Goal: Task Accomplishment & Management: Use online tool/utility

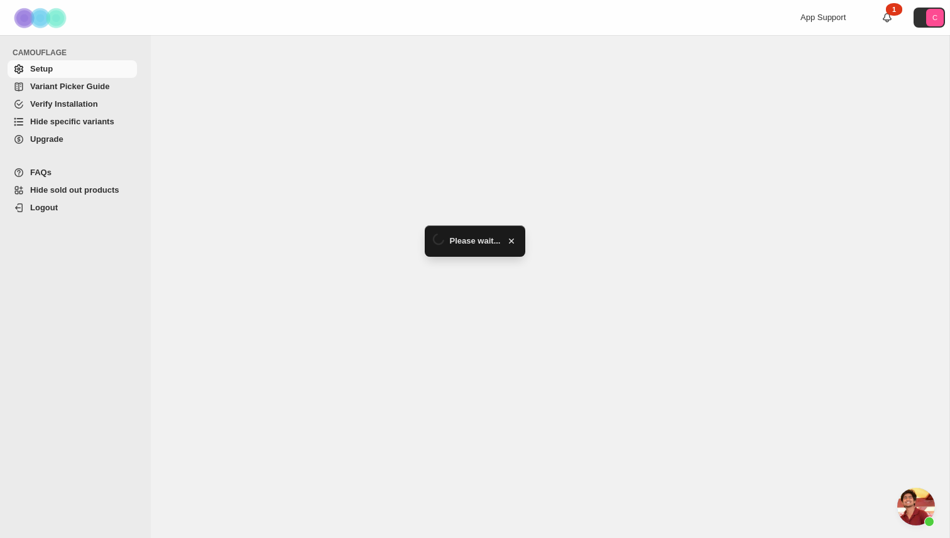
scroll to position [295, 0]
select select "******"
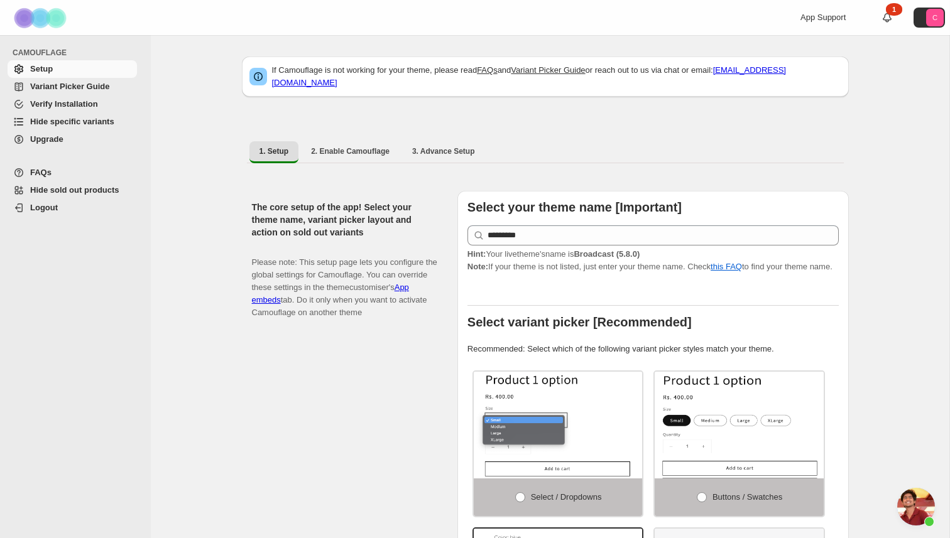
click at [96, 190] on span "Hide sold out products" at bounding box center [74, 189] width 89 height 9
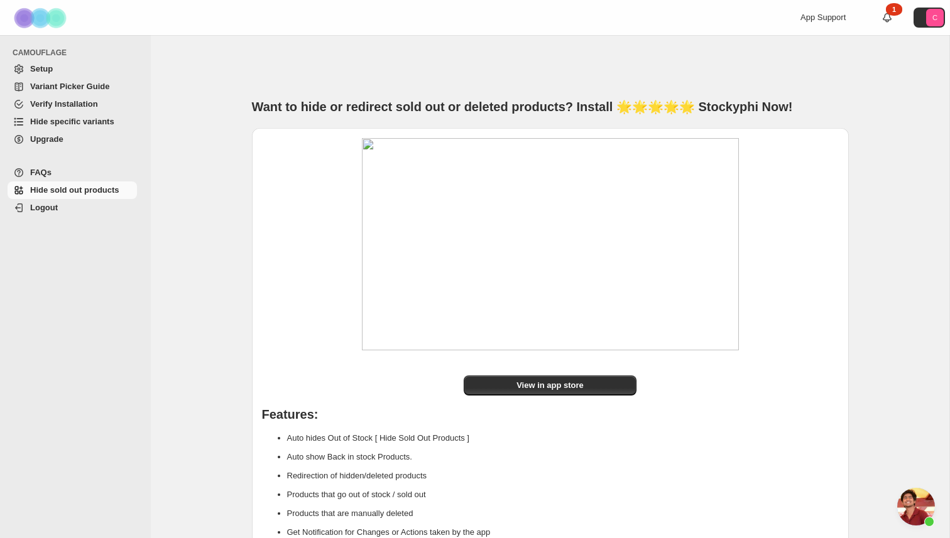
scroll to position [295, 0]
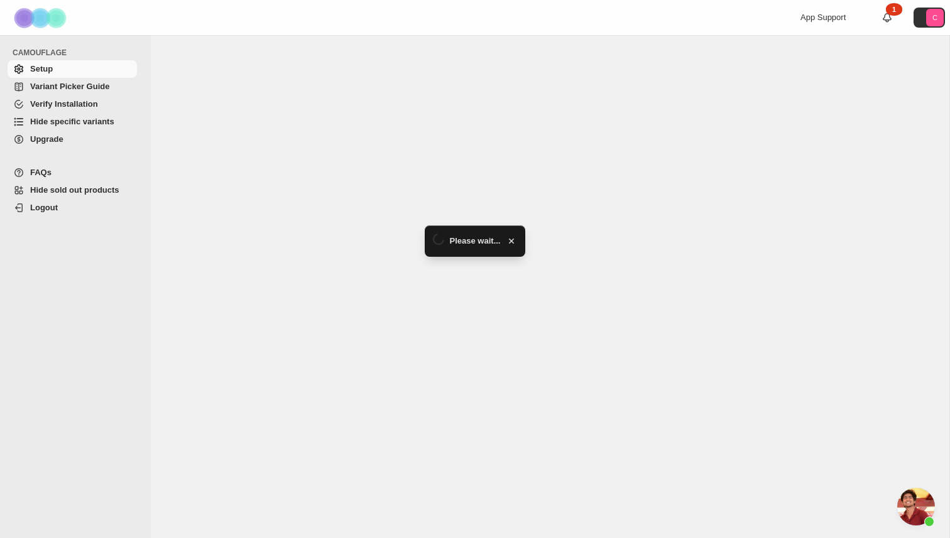
scroll to position [295, 0]
select select "******"
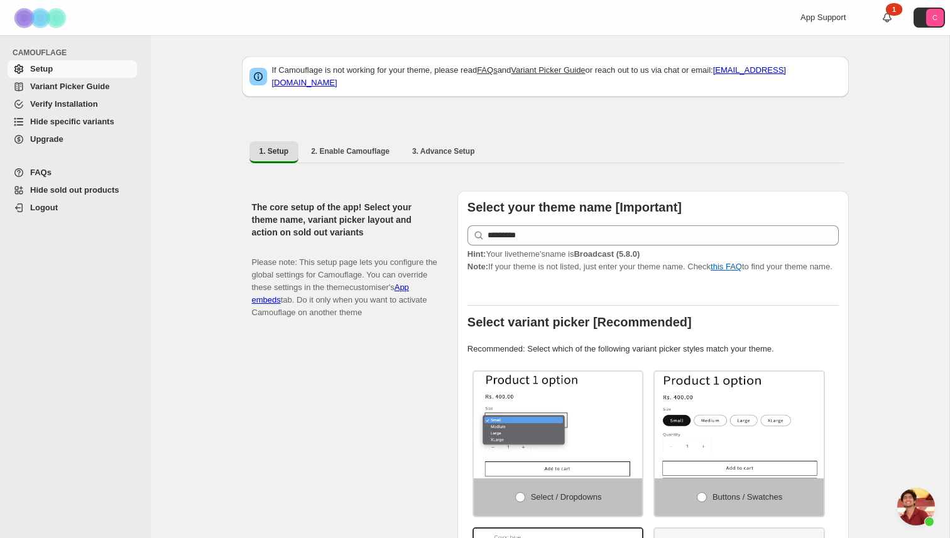
click at [103, 124] on span "Hide specific variants" at bounding box center [72, 121] width 84 height 9
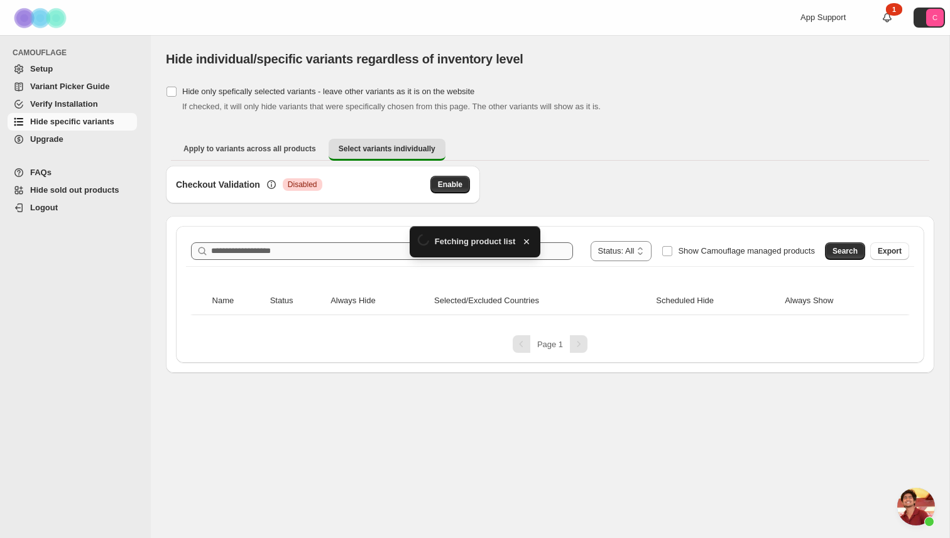
scroll to position [295, 0]
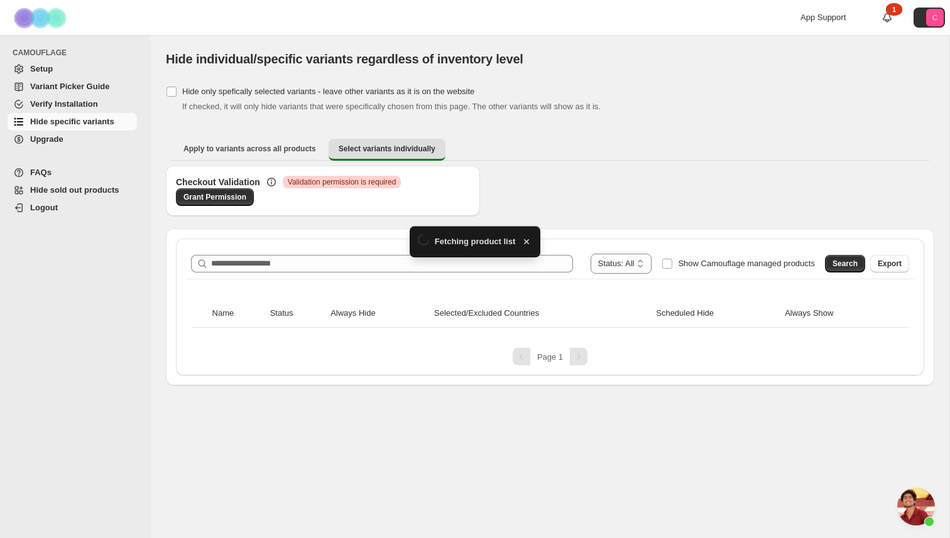
click at [242, 254] on div "**********" at bounding box center [550, 264] width 718 height 20
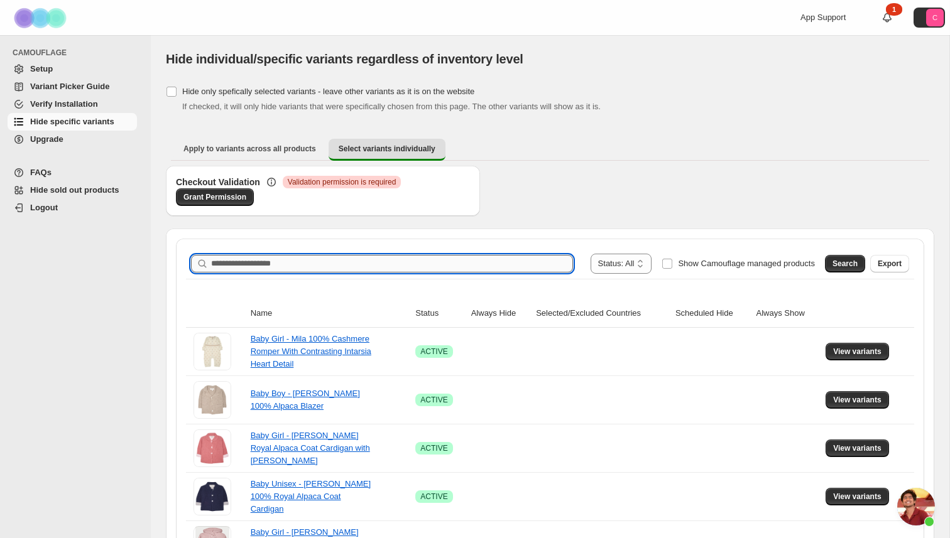
click at [242, 268] on input "Search product name" at bounding box center [392, 264] width 362 height 18
type input "*******"
click at [840, 262] on span "Search" at bounding box center [844, 264] width 25 height 10
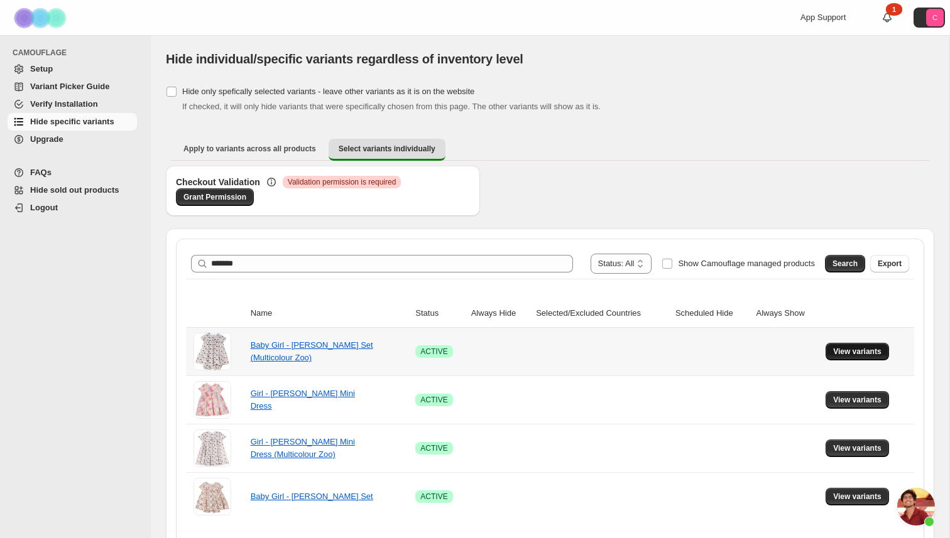
click at [838, 351] on span "View variants" at bounding box center [857, 352] width 48 height 10
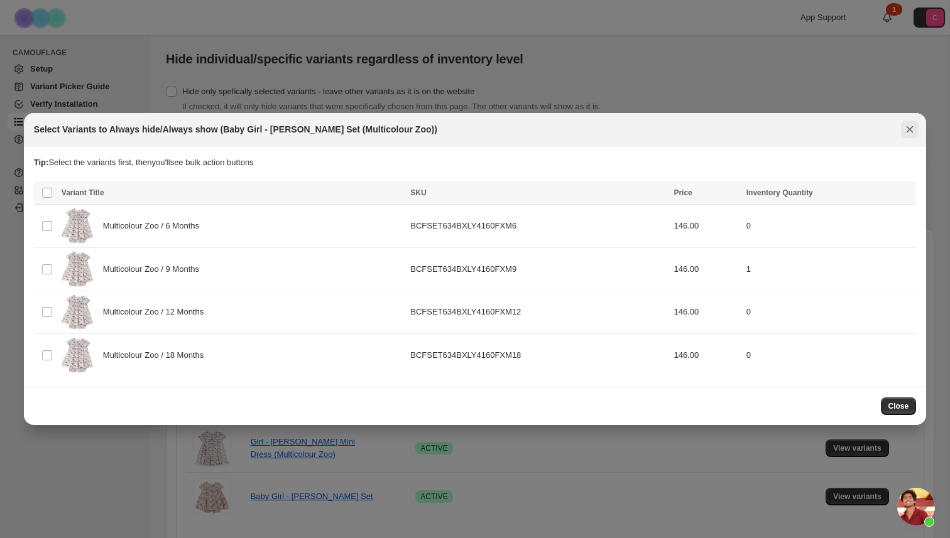
click at [906, 129] on icon "Close" at bounding box center [909, 129] width 13 height 13
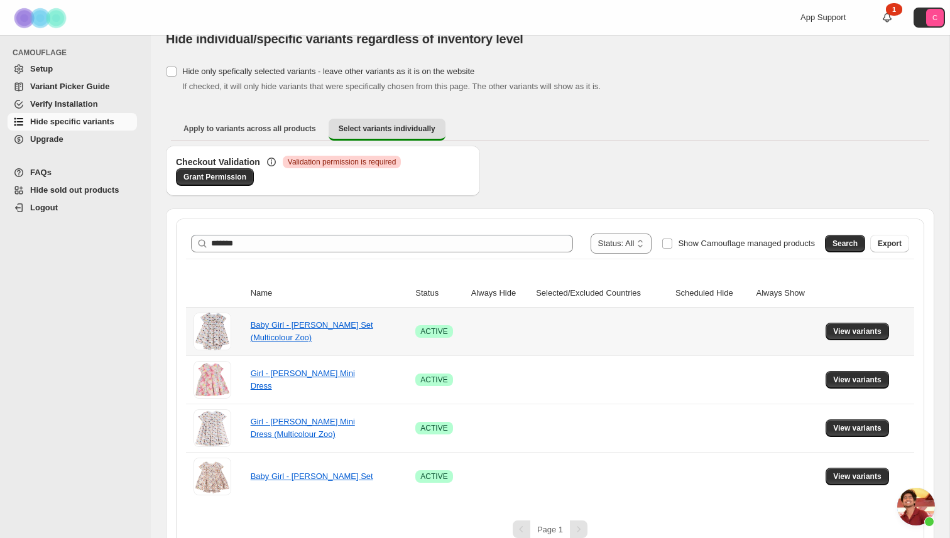
scroll to position [28, 0]
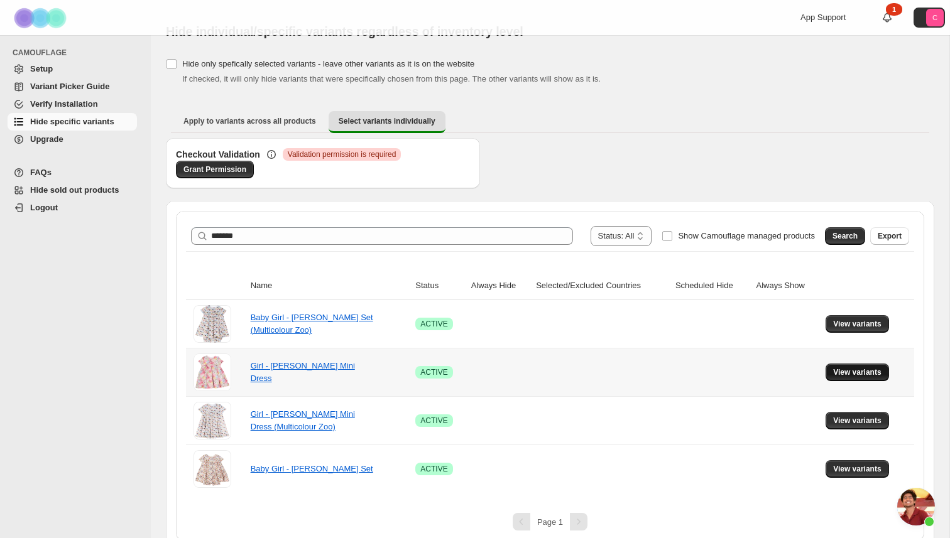
click at [853, 371] on span "View variants" at bounding box center [857, 372] width 48 height 10
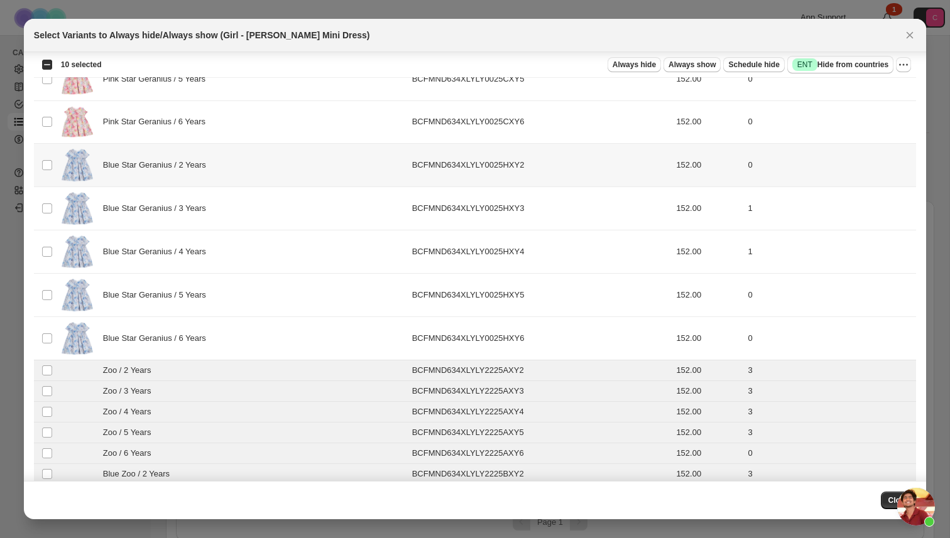
scroll to position [0, 0]
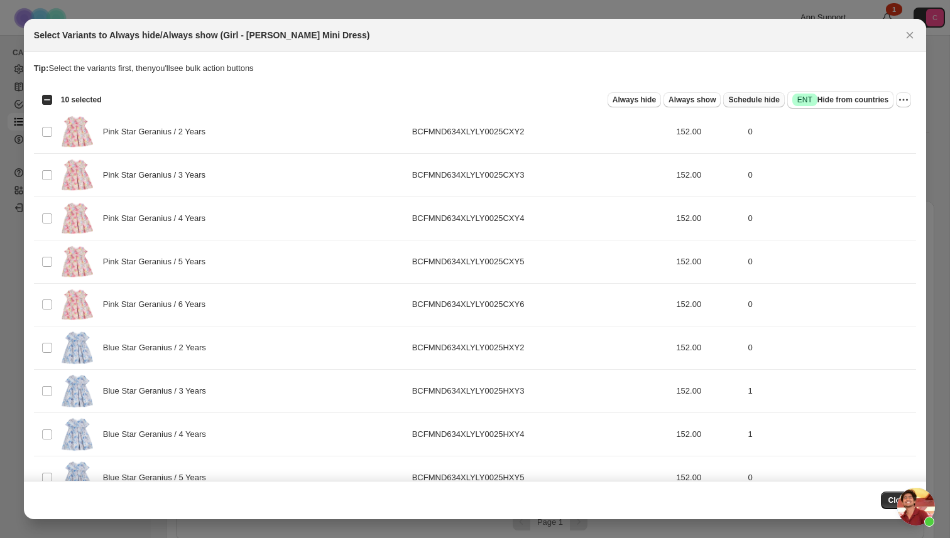
click at [745, 101] on span "Schedule hide" at bounding box center [753, 100] width 51 height 10
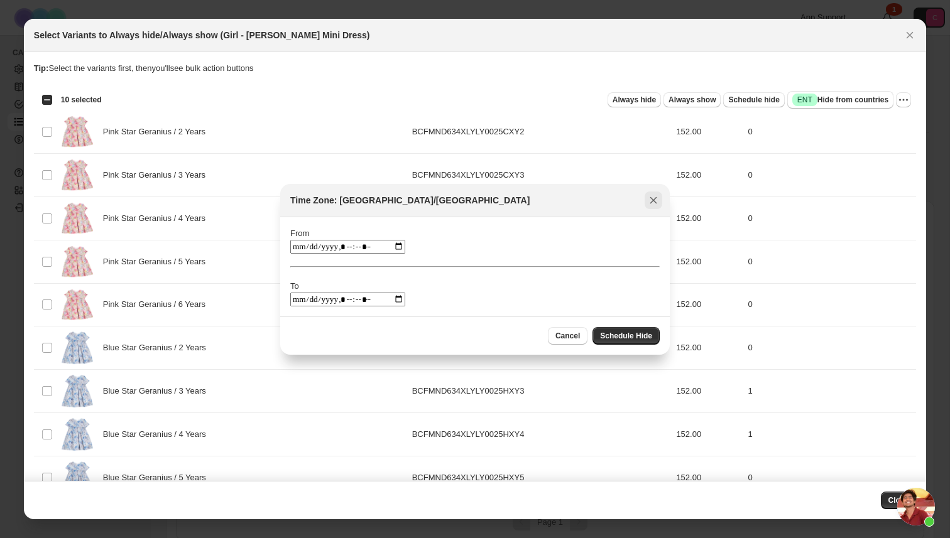
click at [653, 199] on icon "Close" at bounding box center [653, 200] width 13 height 13
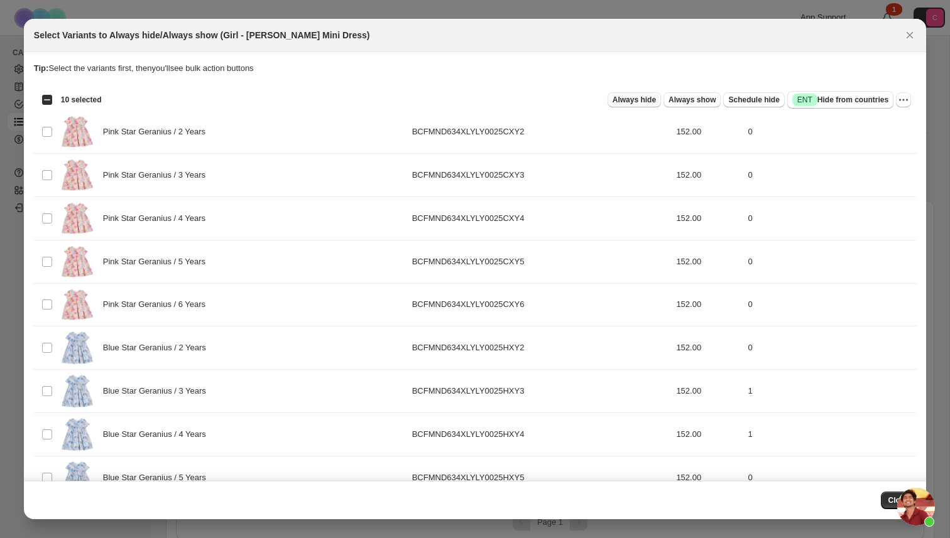
click at [633, 100] on span "Always hide" at bounding box center [633, 100] width 43 height 10
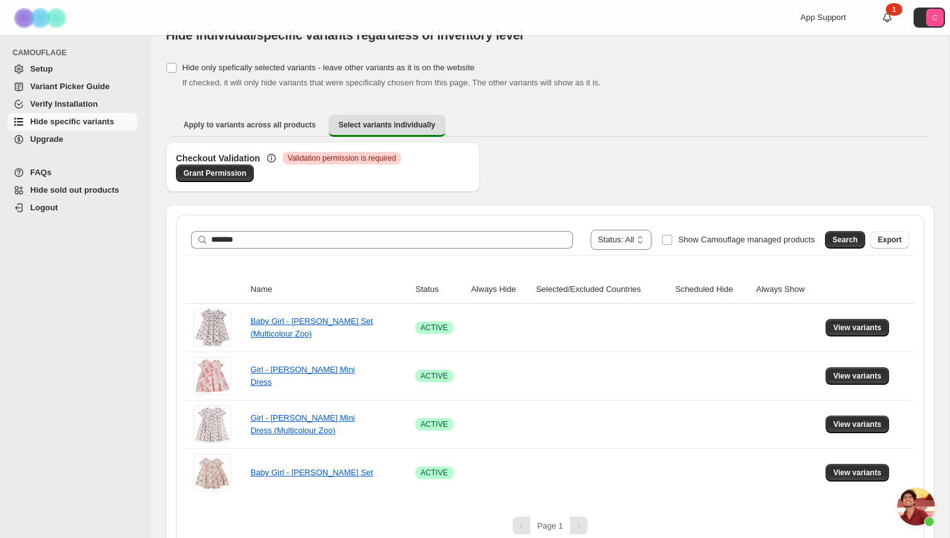
scroll to position [28, 0]
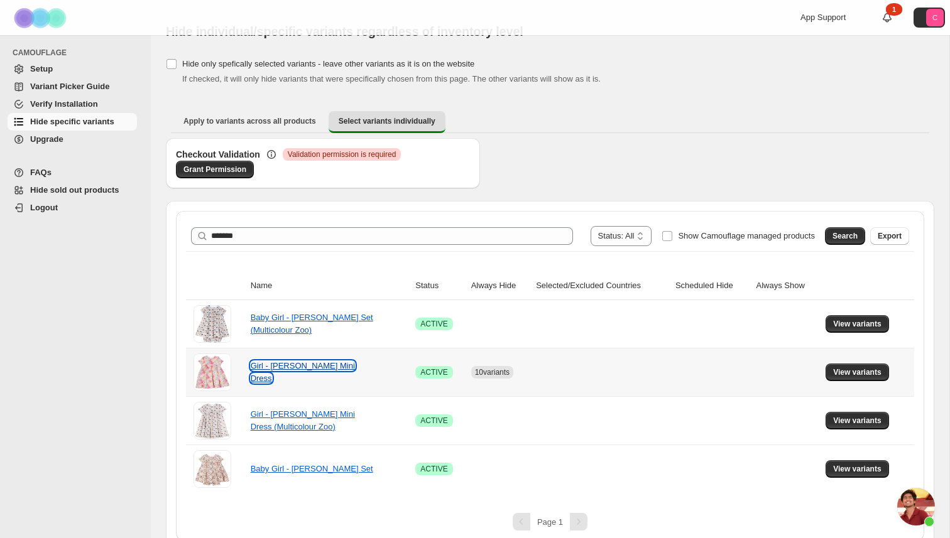
click at [344, 372] on link "Girl - Minerva Cotton Mini Dress" at bounding box center [303, 372] width 104 height 22
click at [848, 375] on span "View variants" at bounding box center [857, 372] width 48 height 10
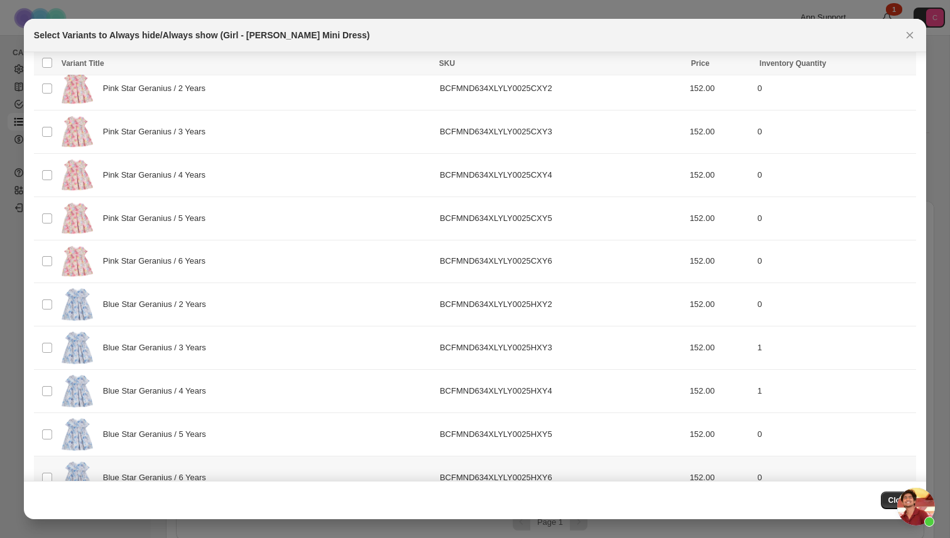
scroll to position [0, 0]
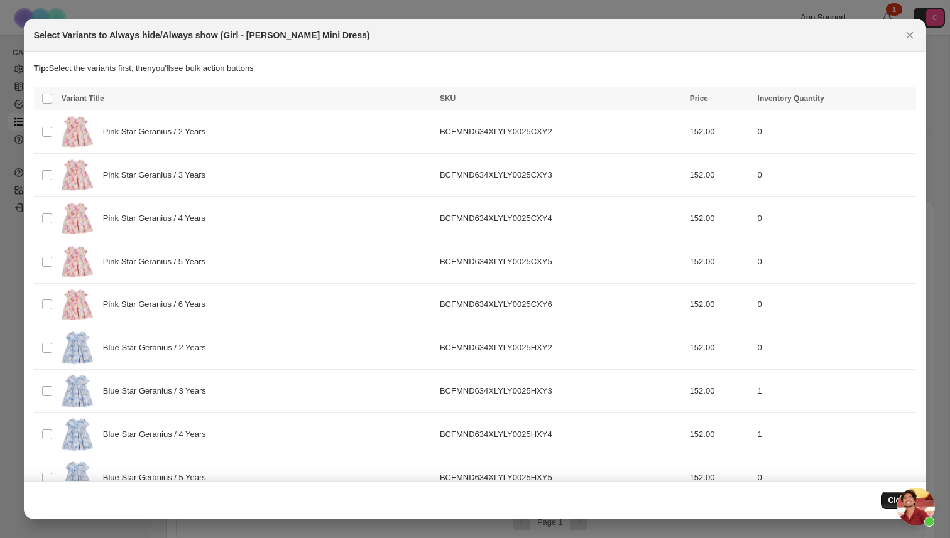
click at [893, 499] on span "Close" at bounding box center [898, 501] width 21 height 10
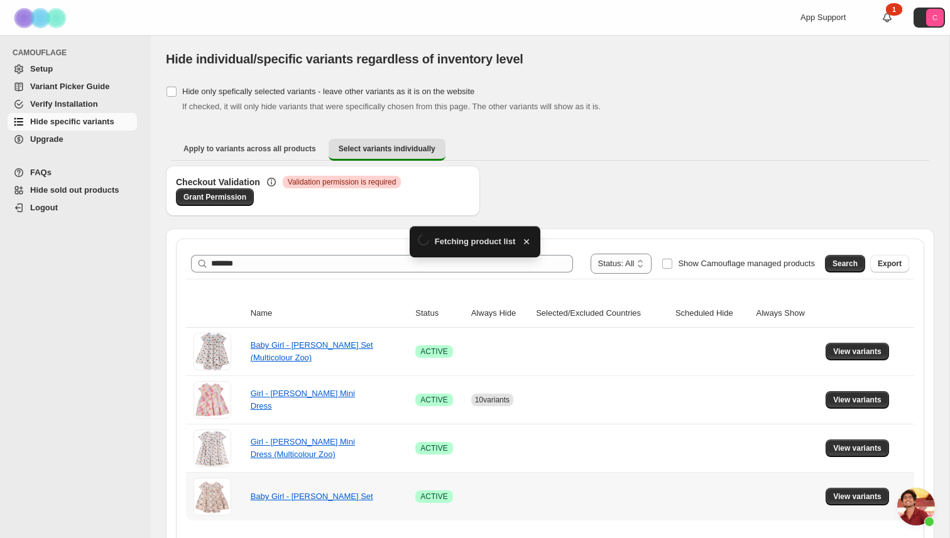
scroll to position [28, 0]
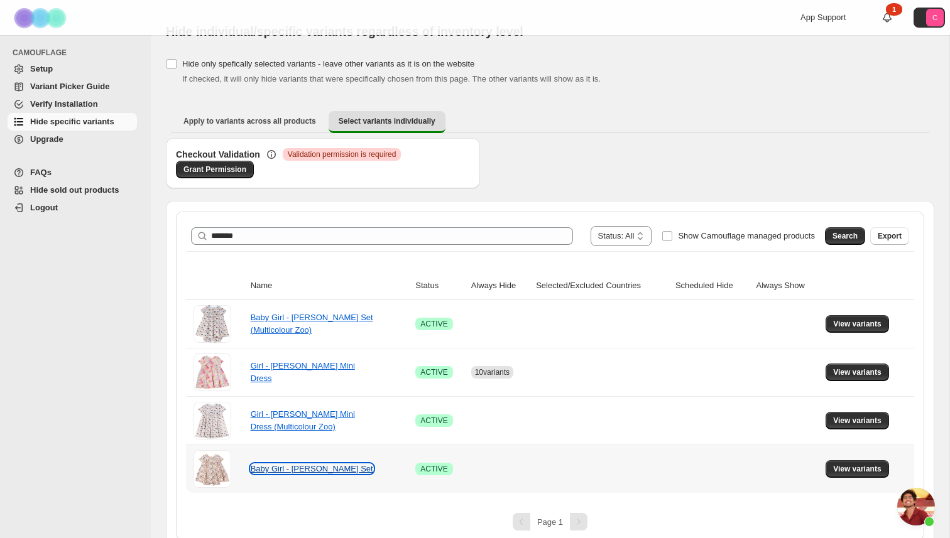
click at [346, 472] on link "Baby Girl - Minerva Cotton Set" at bounding box center [312, 468] width 122 height 9
click at [866, 471] on span "View variants" at bounding box center [857, 469] width 48 height 10
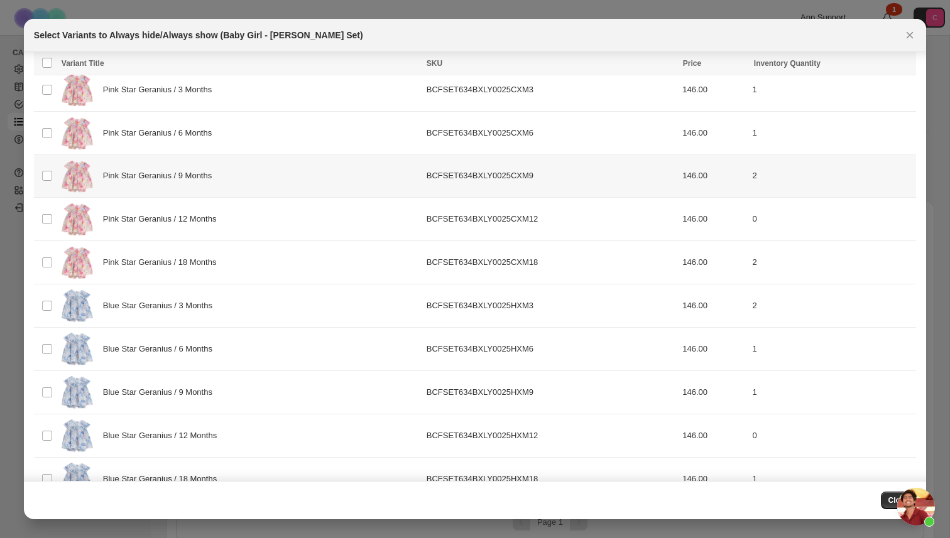
scroll to position [607, 0]
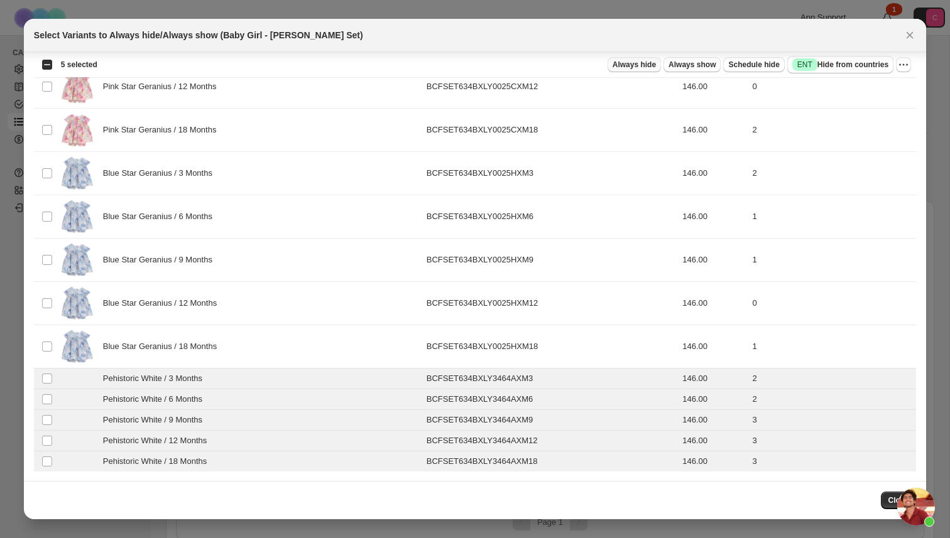
click at [634, 67] on span "Always hide" at bounding box center [633, 65] width 43 height 10
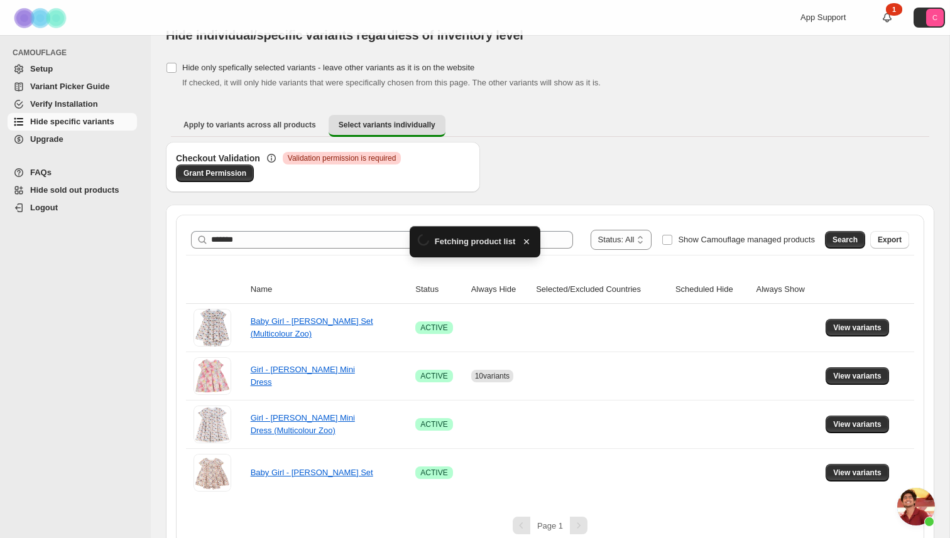
scroll to position [28, 0]
